Goal: Navigation & Orientation: Find specific page/section

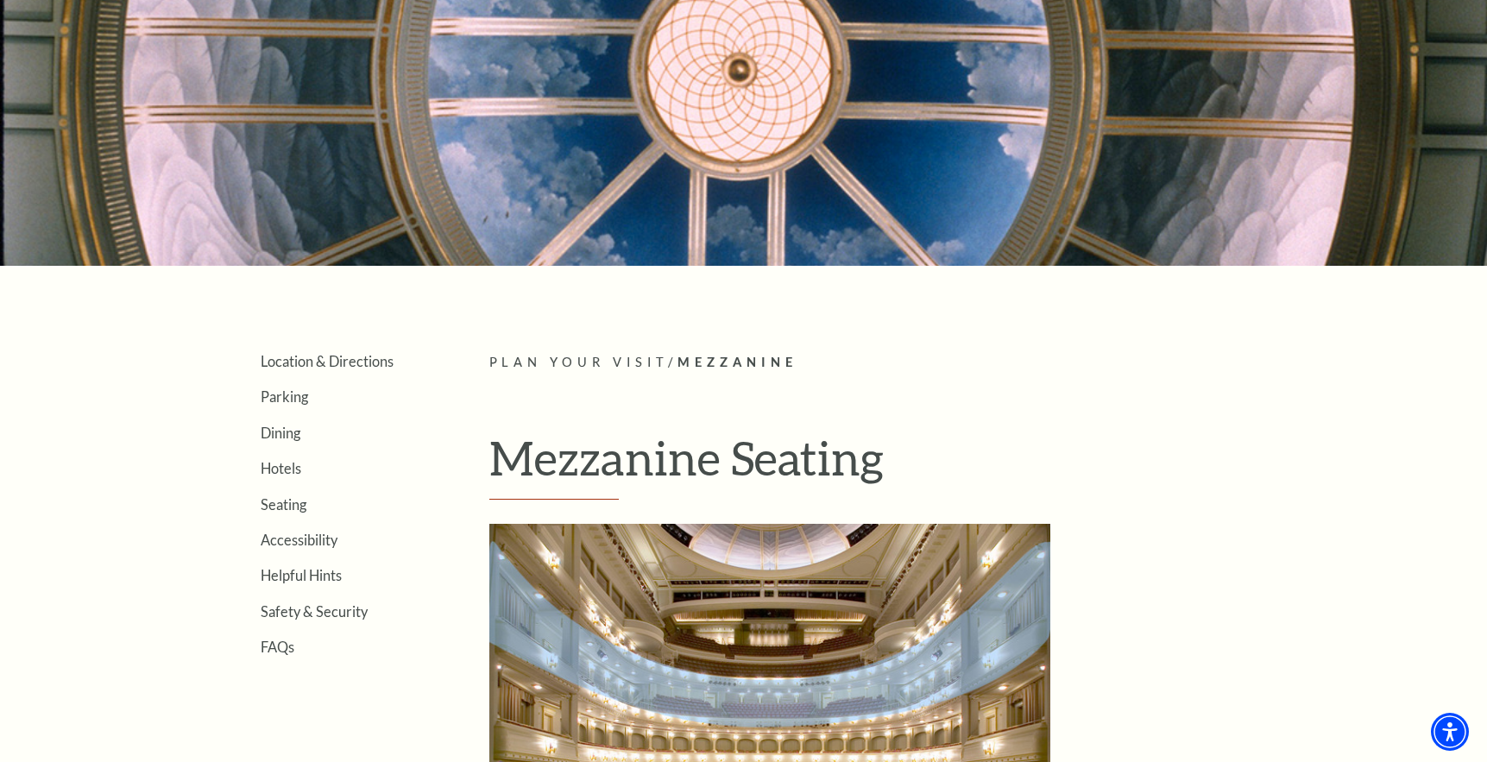
scroll to position [432, 0]
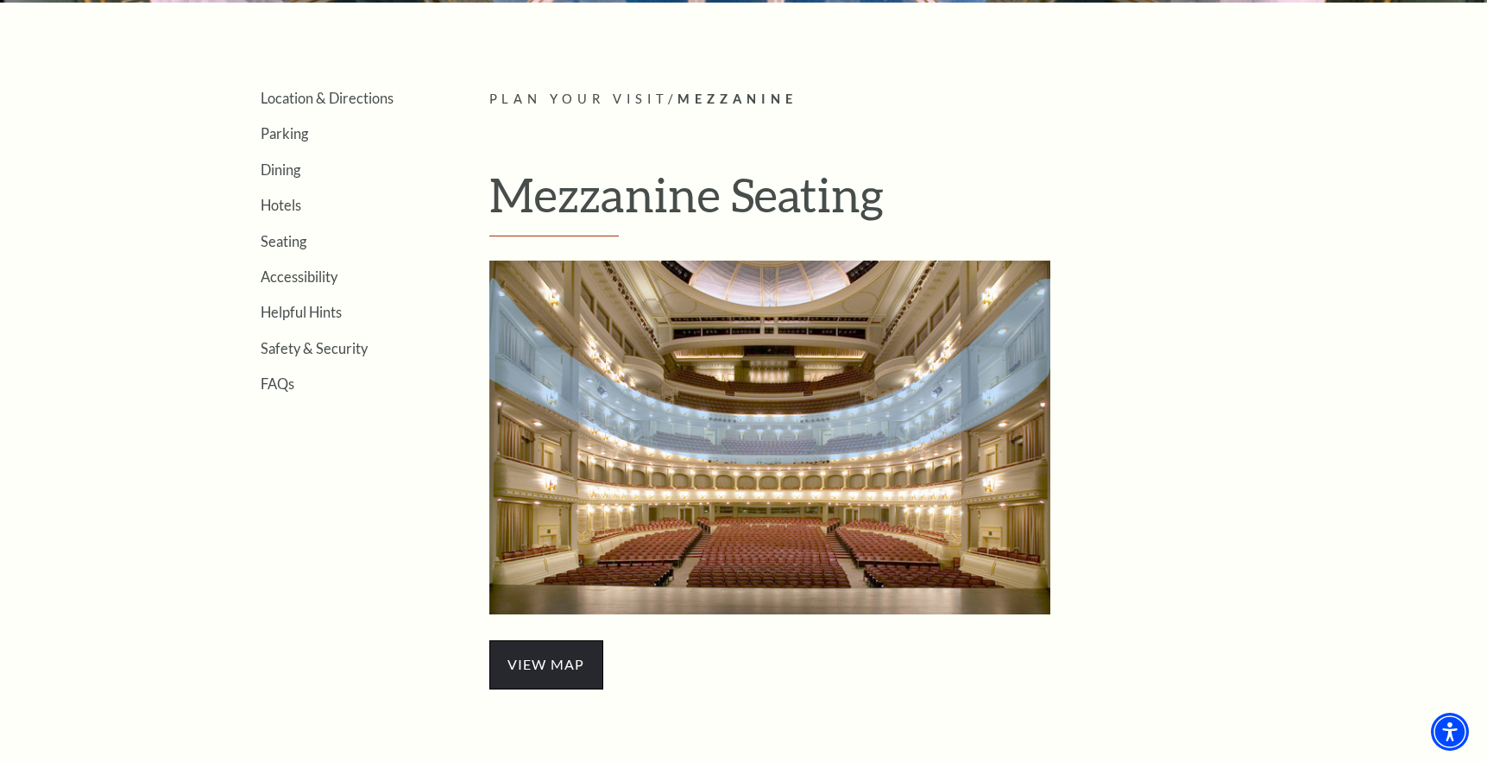
click at [560, 647] on span "view map" at bounding box center [546, 665] width 114 height 48
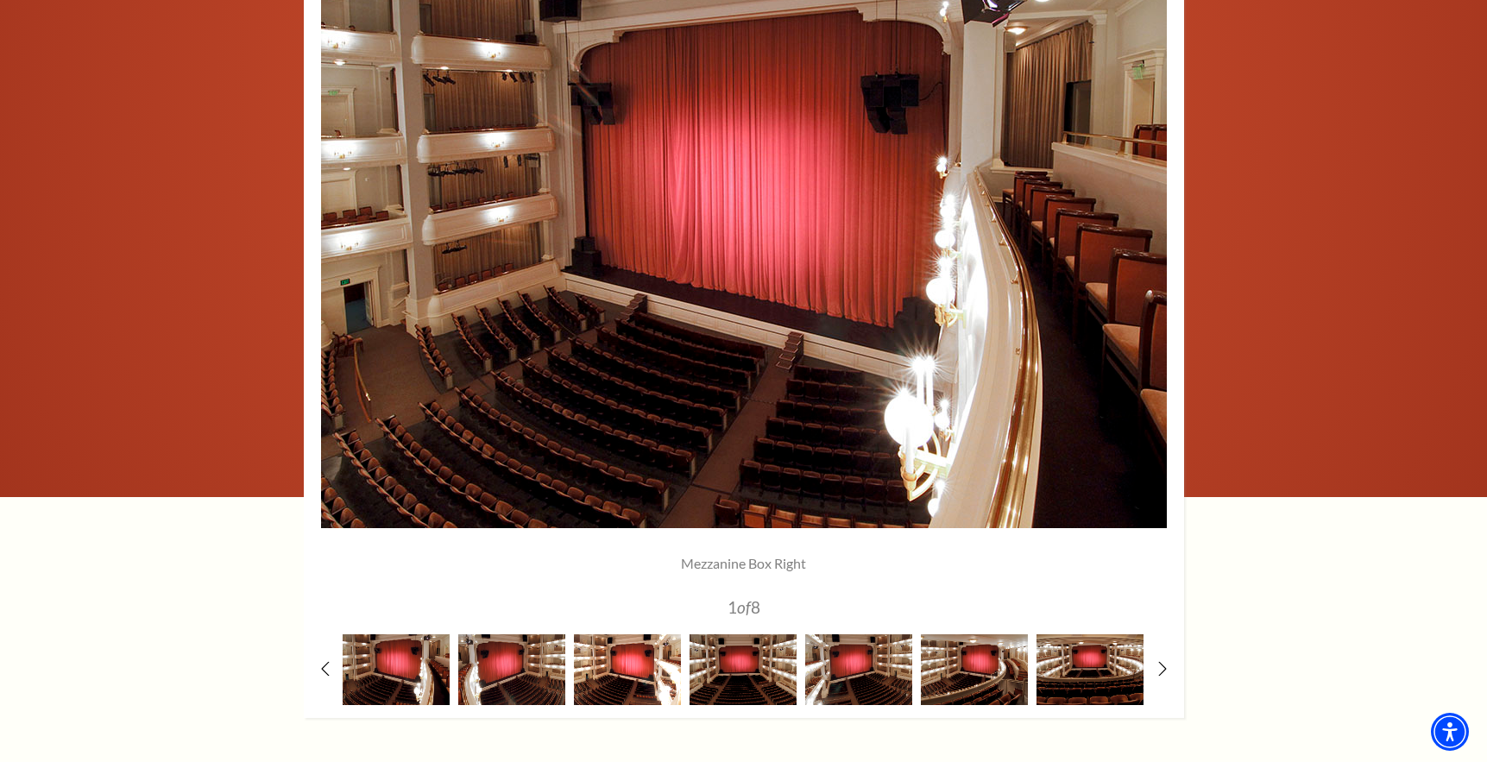
scroll to position [1554, 0]
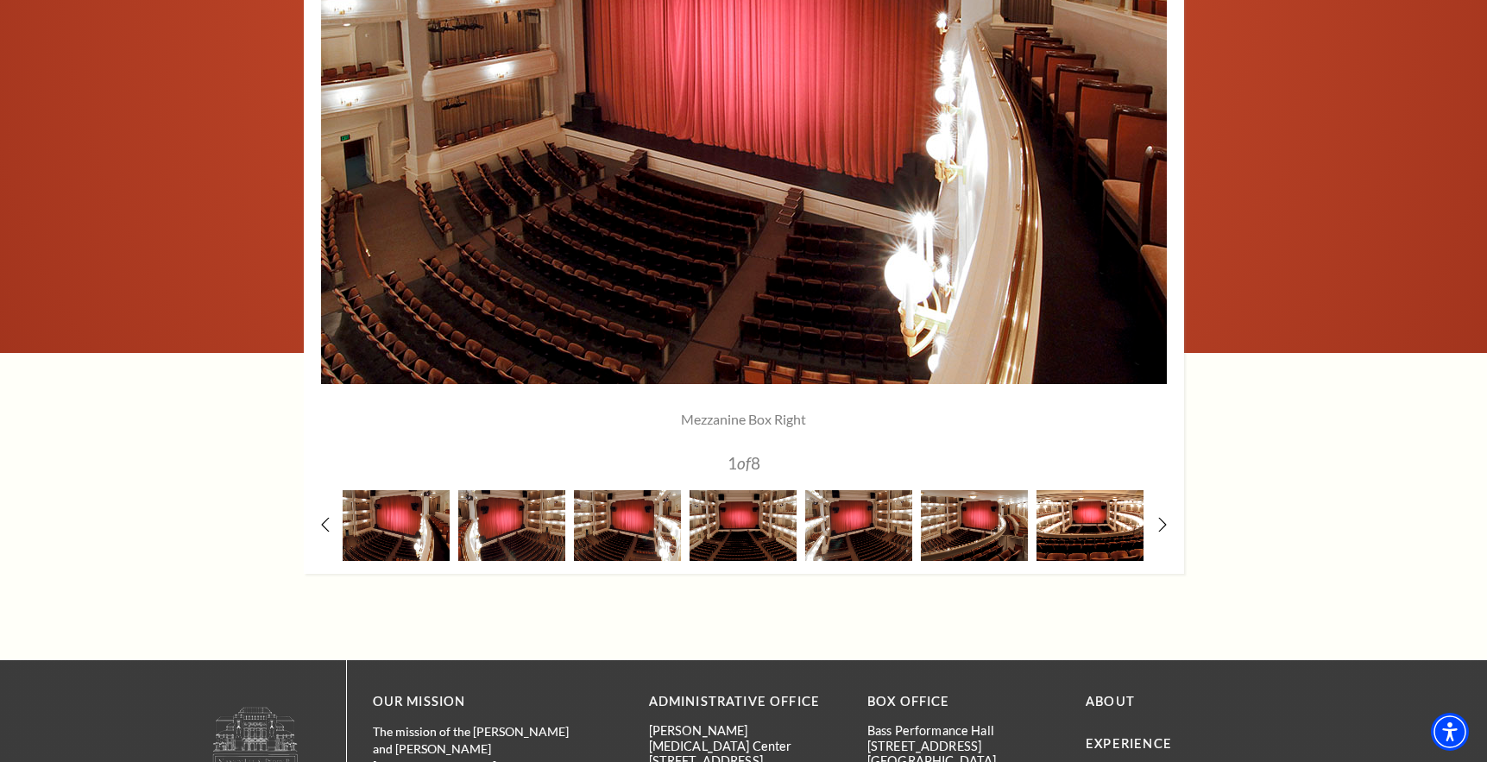
click at [1094, 531] on img at bounding box center [1090, 525] width 107 height 70
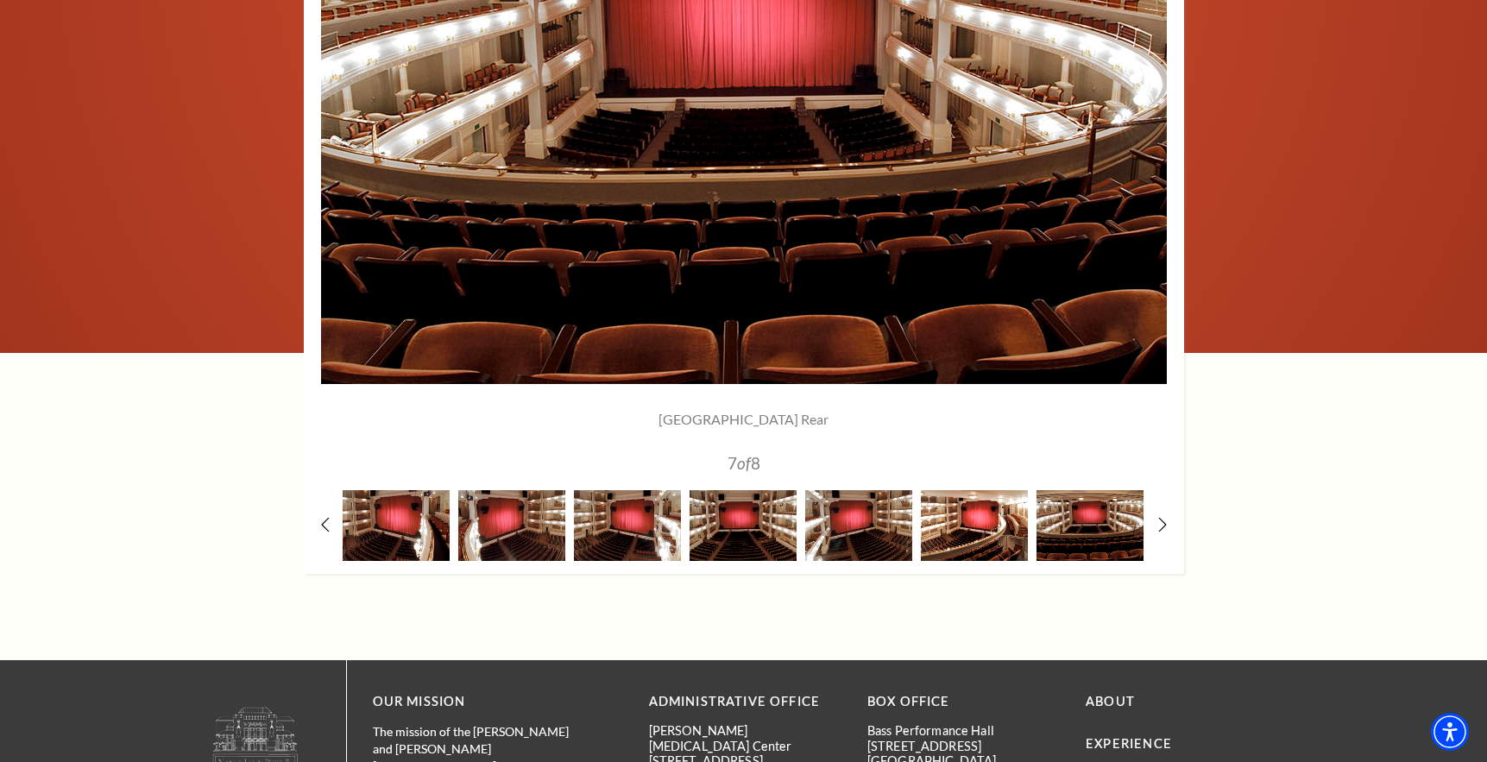
click at [974, 531] on img at bounding box center [974, 525] width 107 height 70
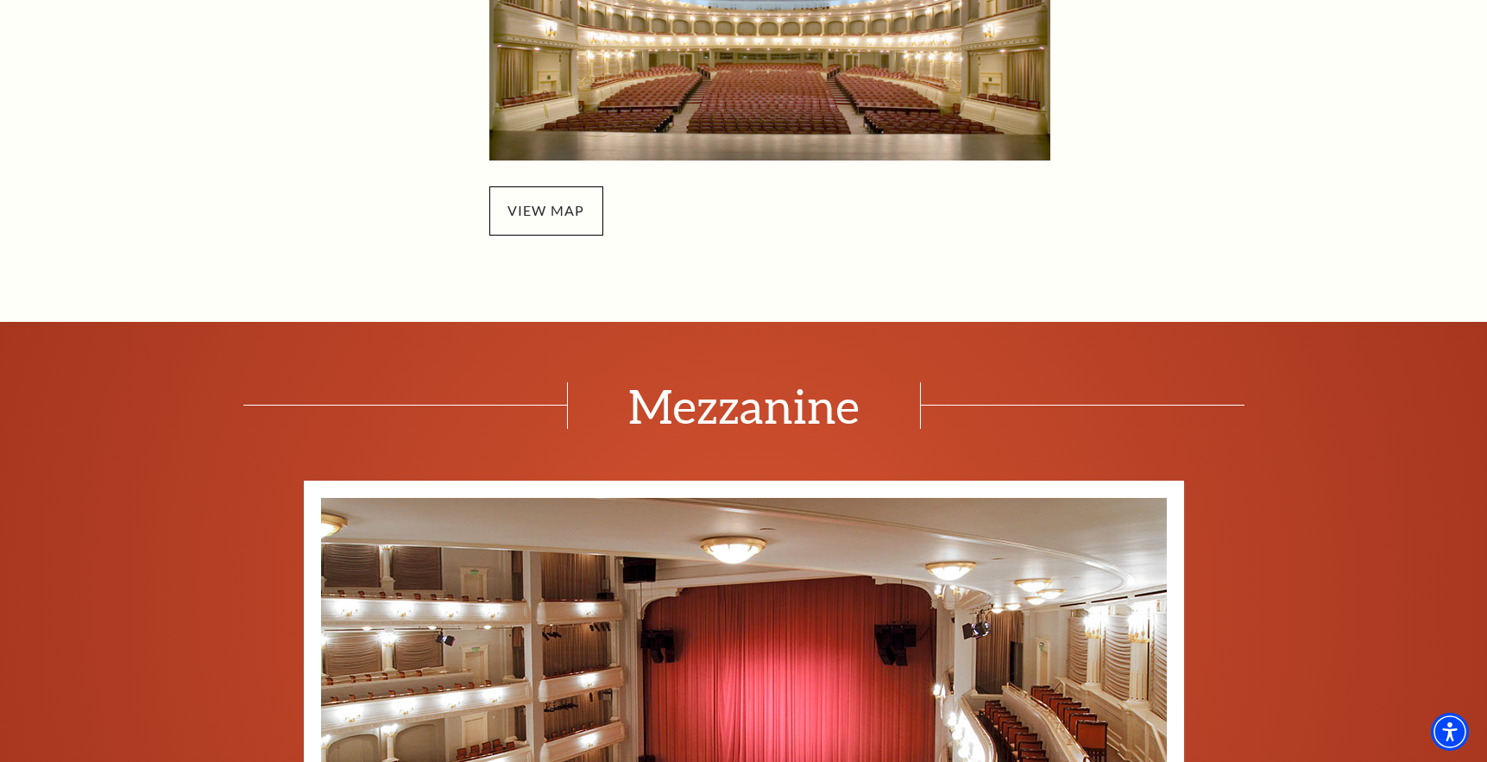
scroll to position [691, 0]
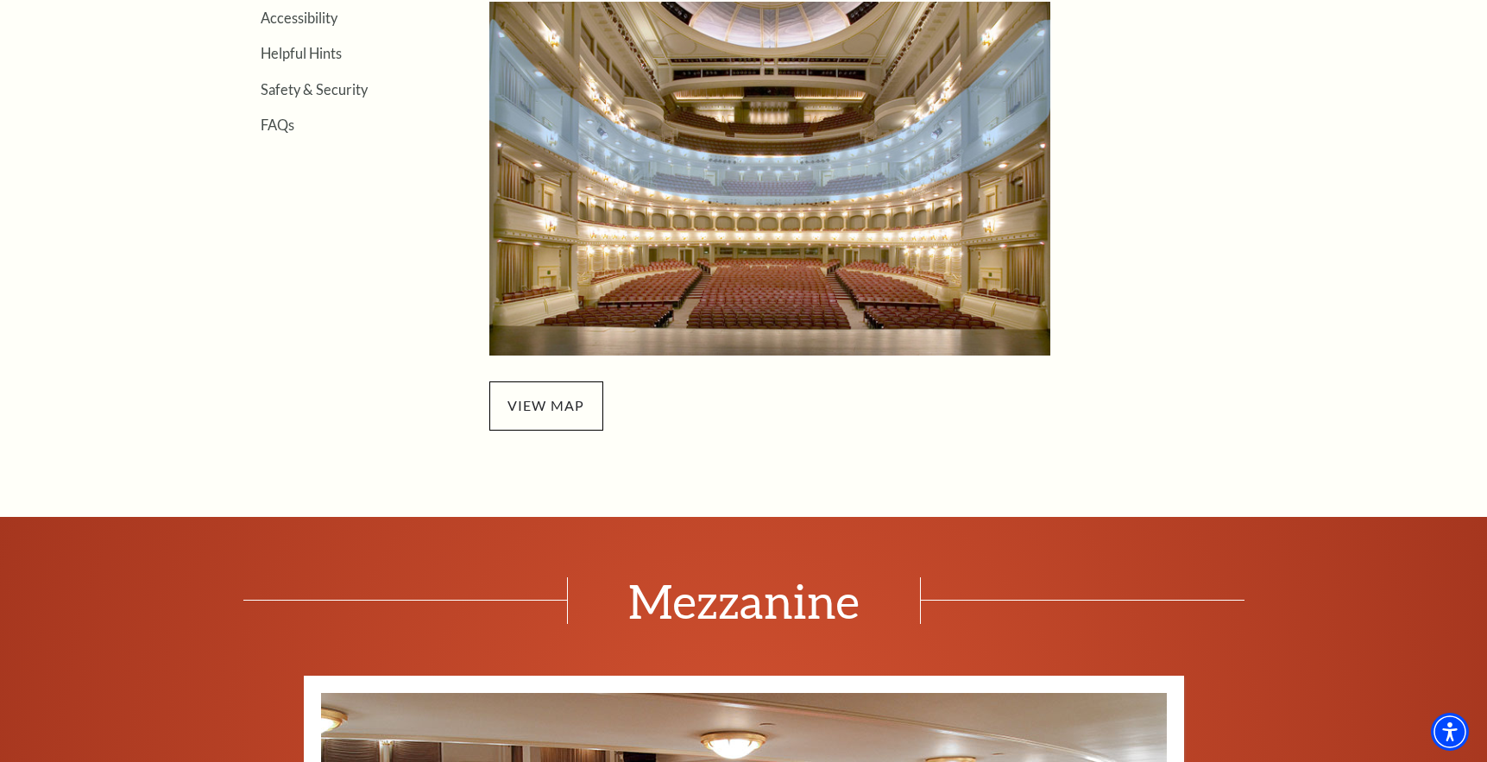
click at [797, 169] on img "Mezzanine Seating - open in a new tab" at bounding box center [769, 179] width 561 height 354
click at [811, 125] on img "Mezzanine Seating - open in a new tab" at bounding box center [769, 179] width 561 height 354
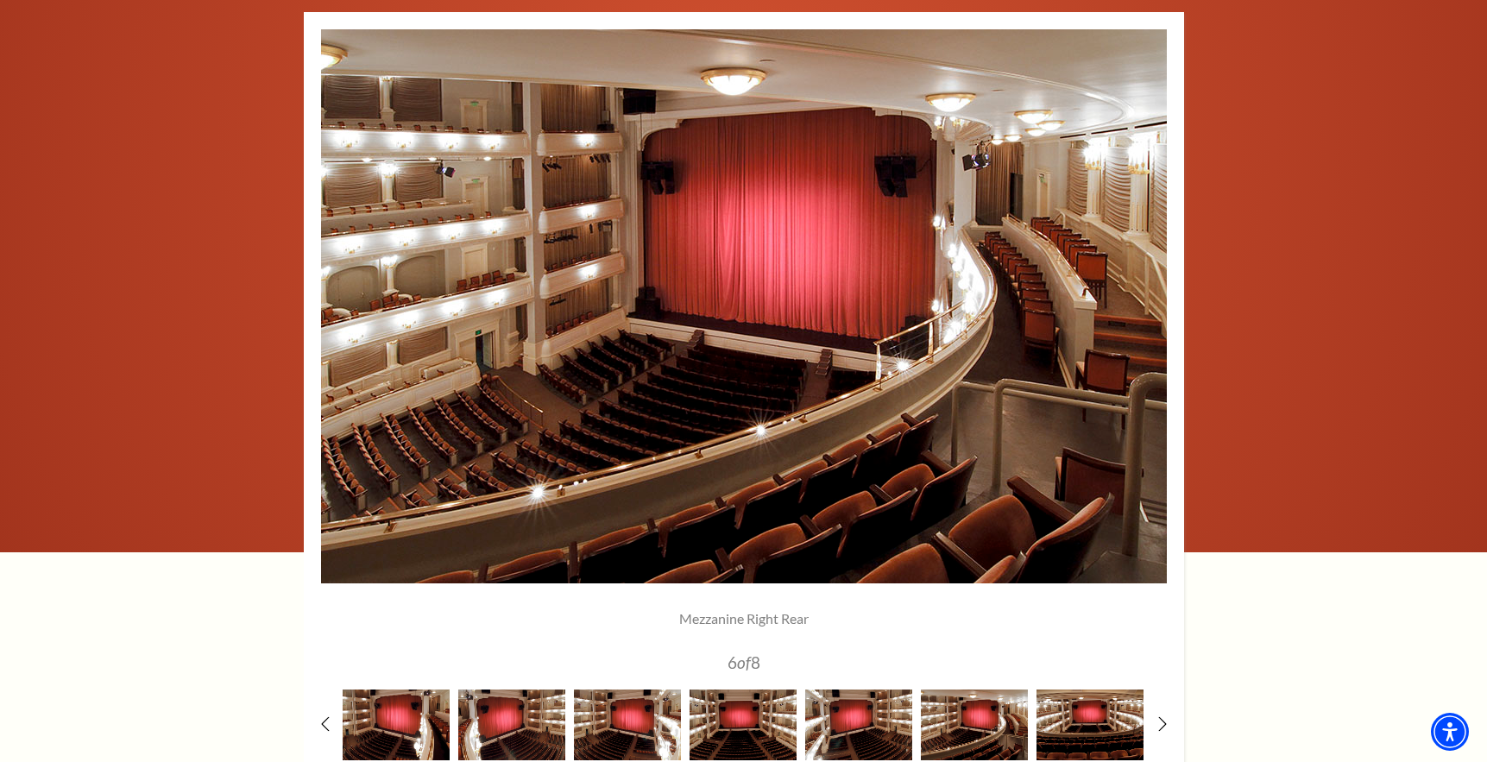
scroll to position [1467, 0]
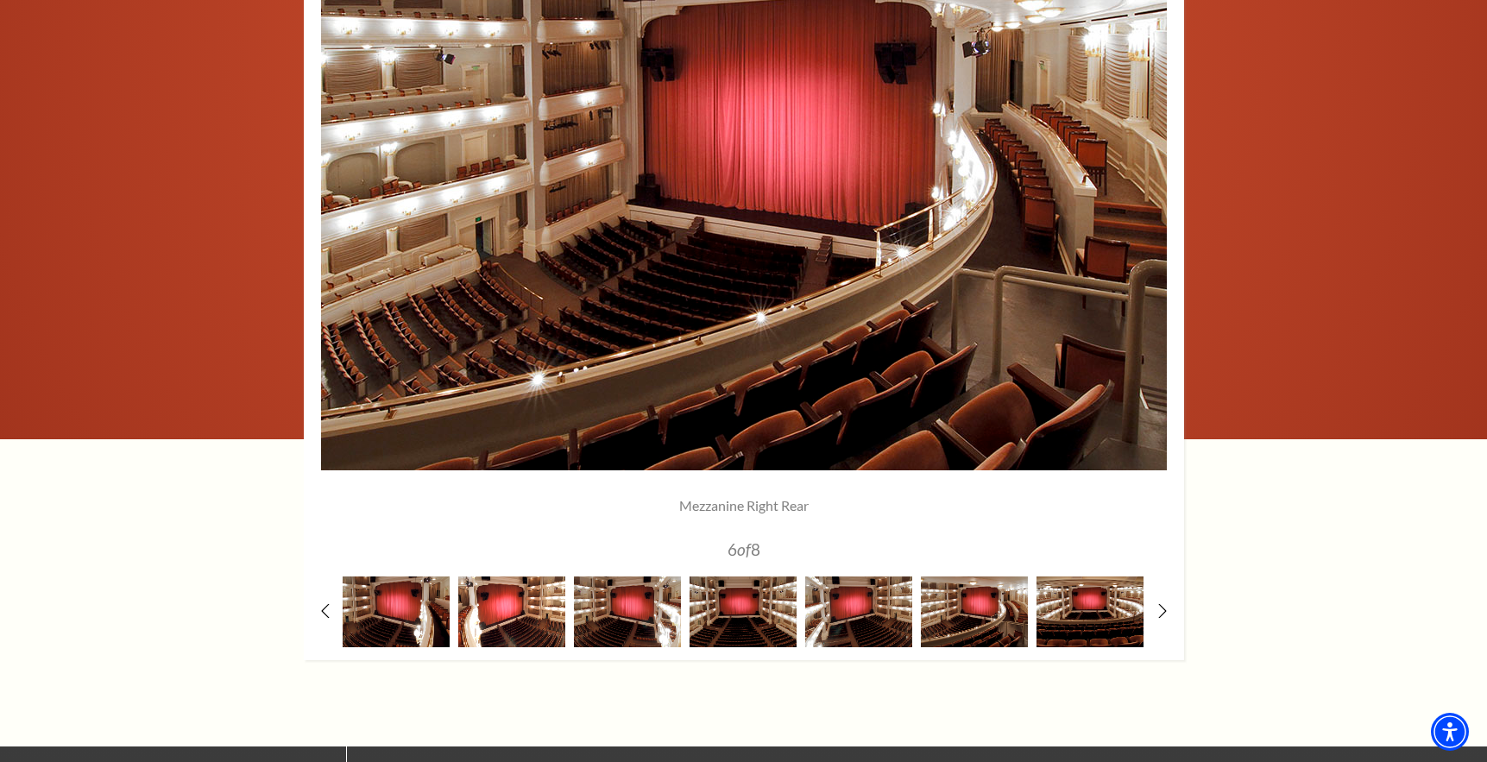
click at [503, 625] on img at bounding box center [511, 612] width 107 height 70
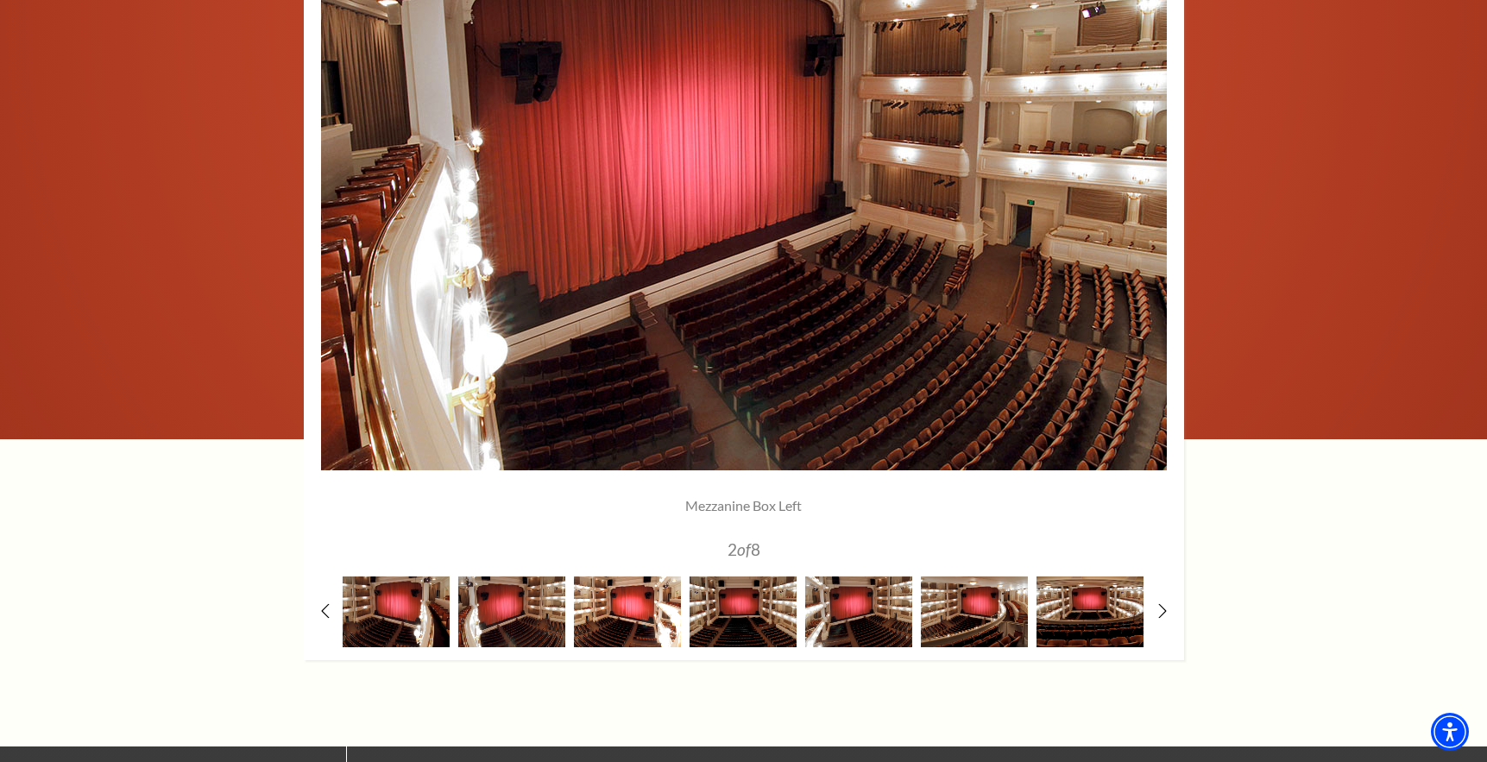
click at [602, 608] on img at bounding box center [627, 612] width 107 height 70
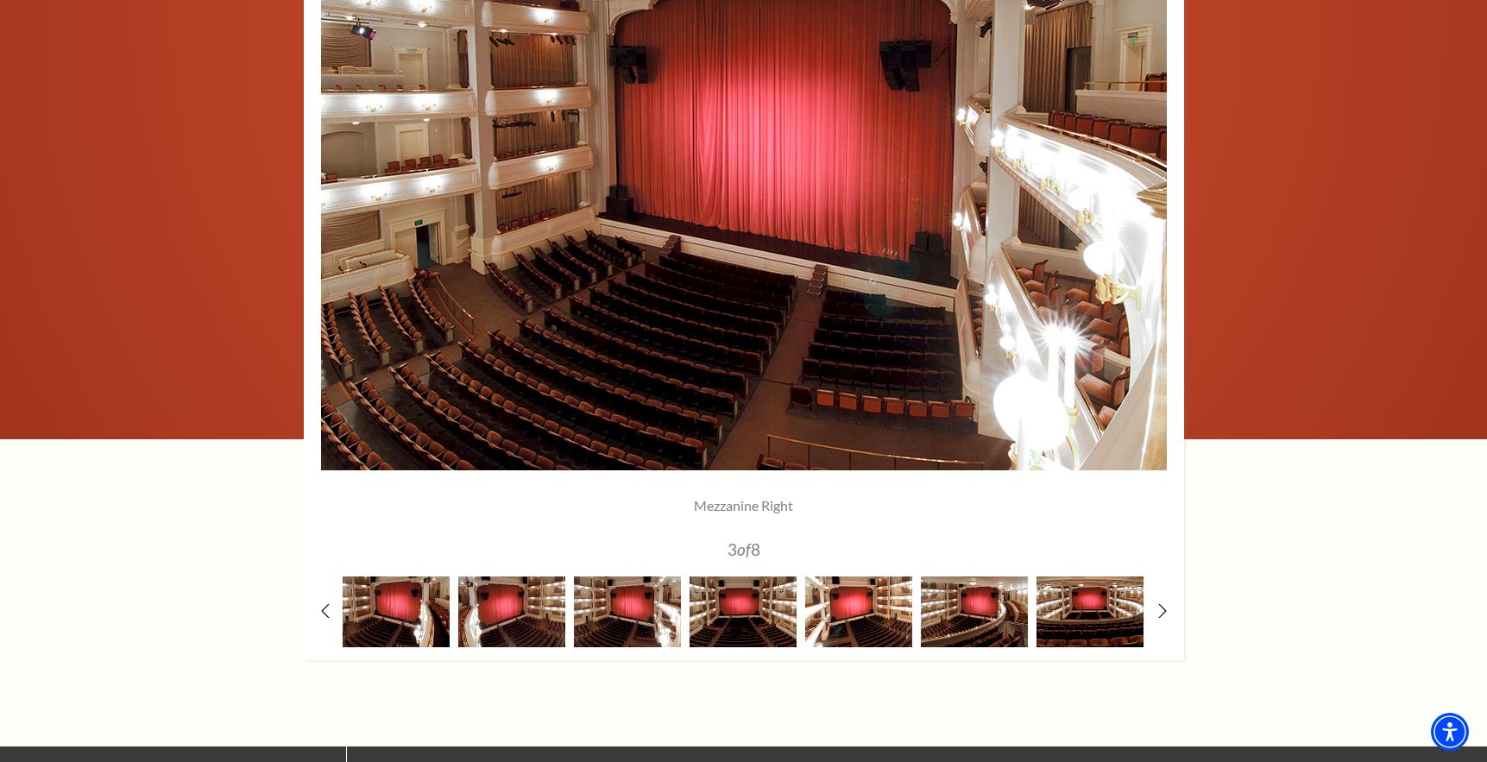
click at [850, 606] on img at bounding box center [858, 612] width 107 height 70
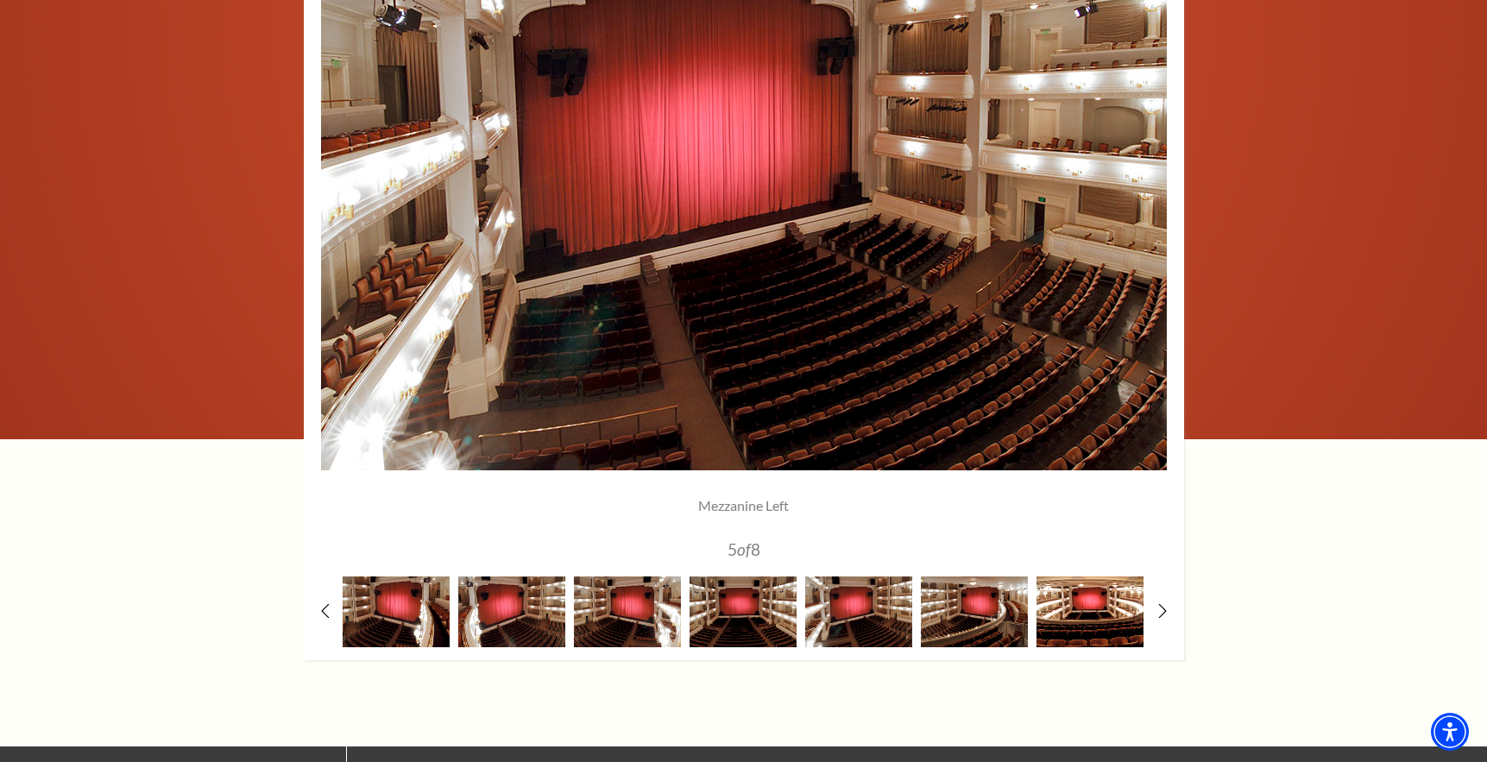
click at [1080, 609] on img at bounding box center [1090, 612] width 107 height 70
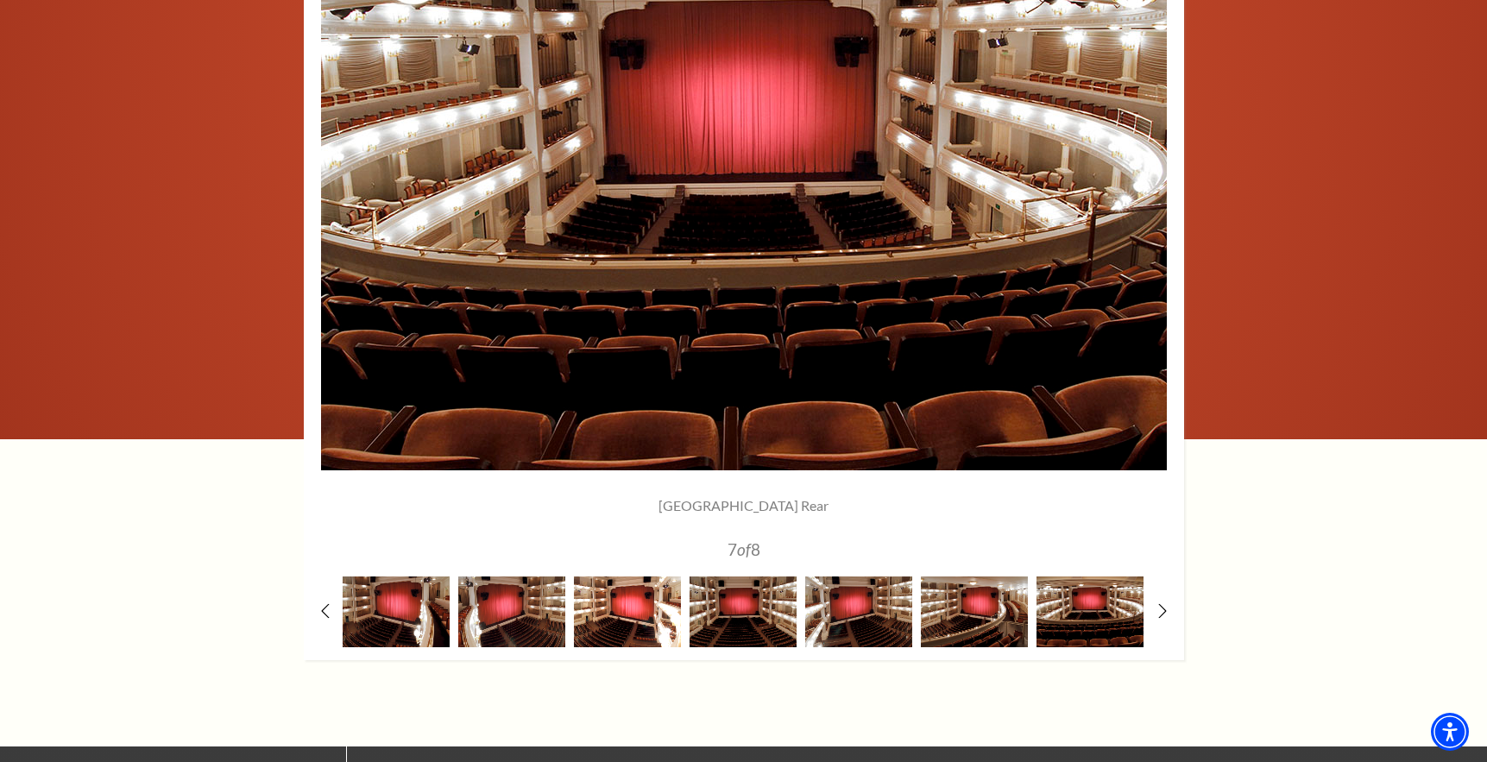
click at [628, 607] on img at bounding box center [627, 612] width 107 height 70
